Goal: Use online tool/utility: Use online tool/utility

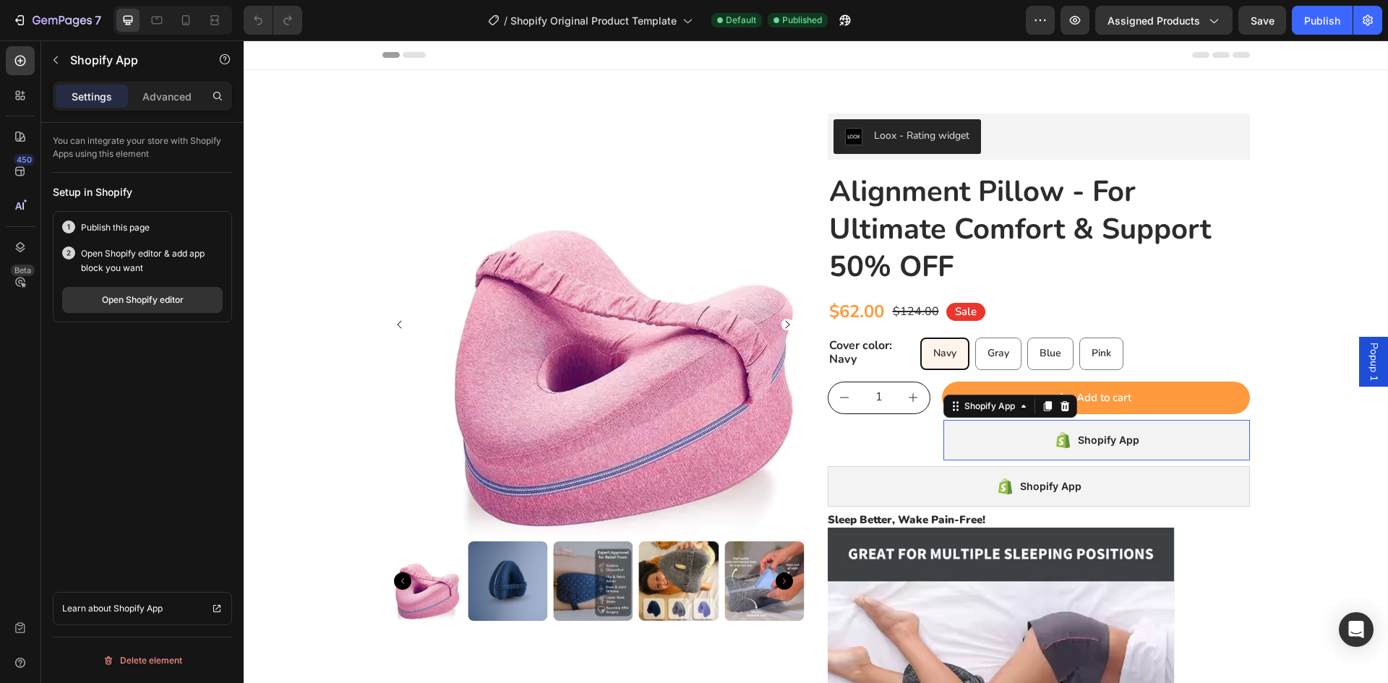
click at [1011, 446] on div "Shopify App" at bounding box center [1096, 440] width 307 height 40
drag, startPoint x: 164, startPoint y: 297, endPoint x: 147, endPoint y: 307, distance: 20.1
click at [147, 307] on button "Open Shopify editor" at bounding box center [142, 300] width 160 height 26
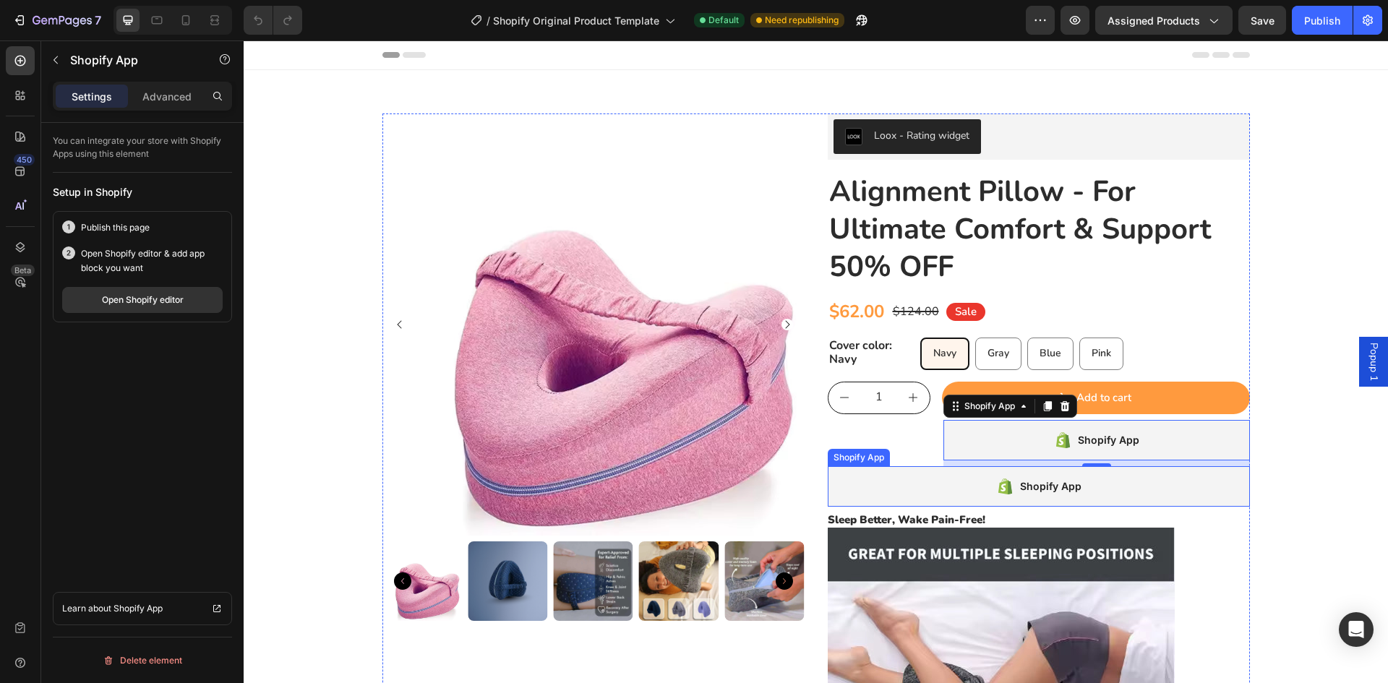
click at [875, 492] on div "Shopify App" at bounding box center [1039, 486] width 422 height 40
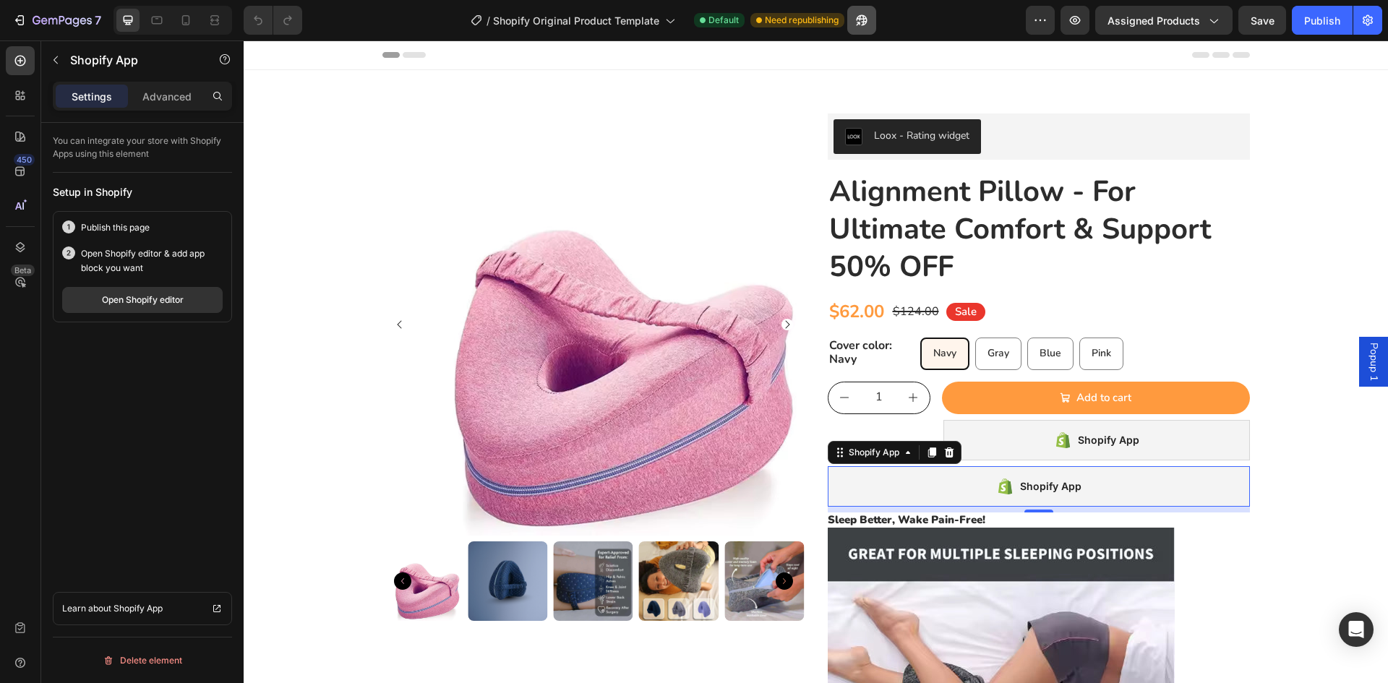
click at [860, 22] on icon "button" at bounding box center [859, 24] width 4 height 4
click at [864, 23] on icon "button" at bounding box center [862, 20] width 14 height 14
